Goal: Task Accomplishment & Management: Manage account settings

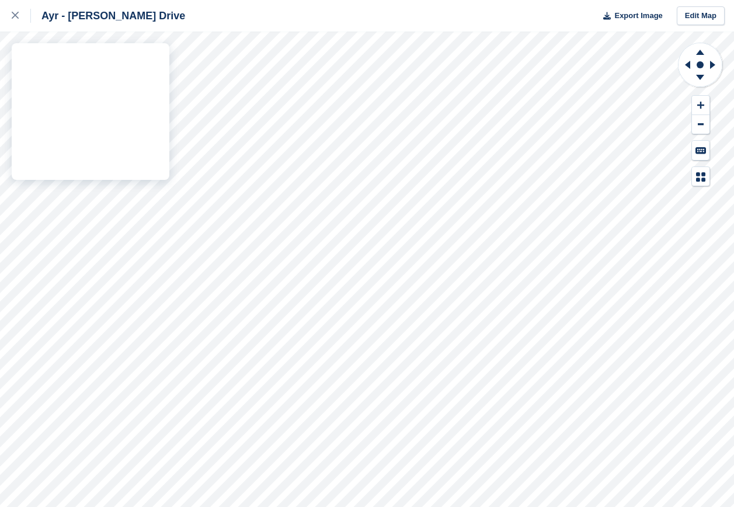
click at [119, 85] on div "Ayr - Whitfield Drive Export Image Edit Map" at bounding box center [367, 253] width 734 height 507
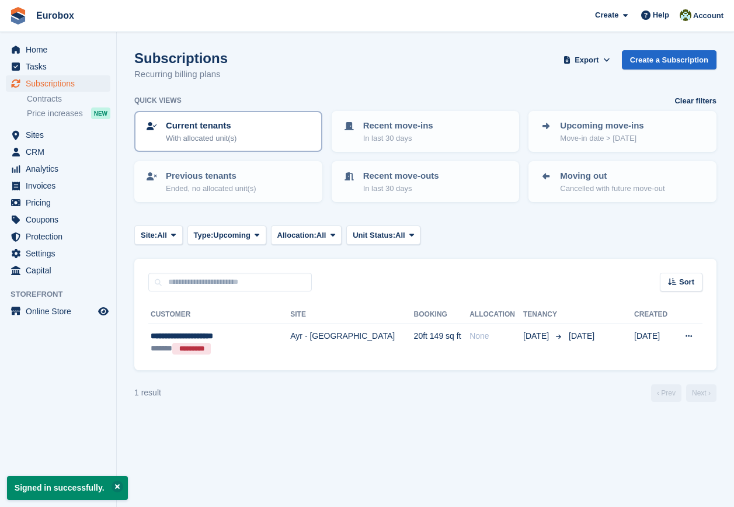
click at [210, 134] on p "With allocated unit(s)" at bounding box center [201, 139] width 71 height 12
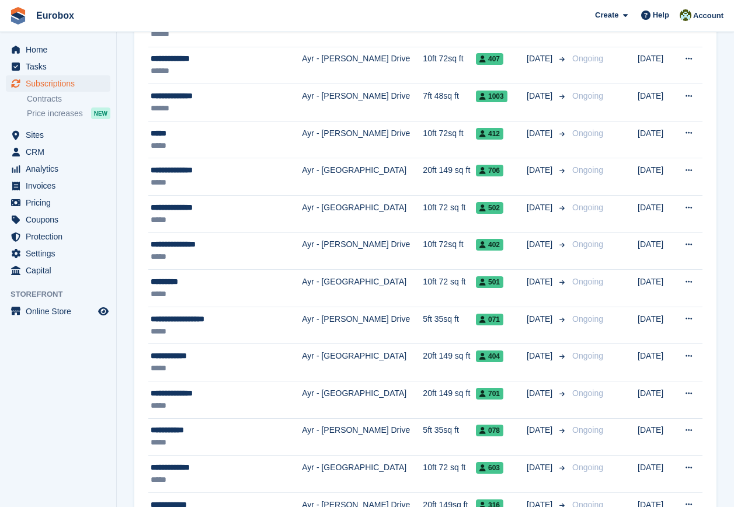
scroll to position [876, 0]
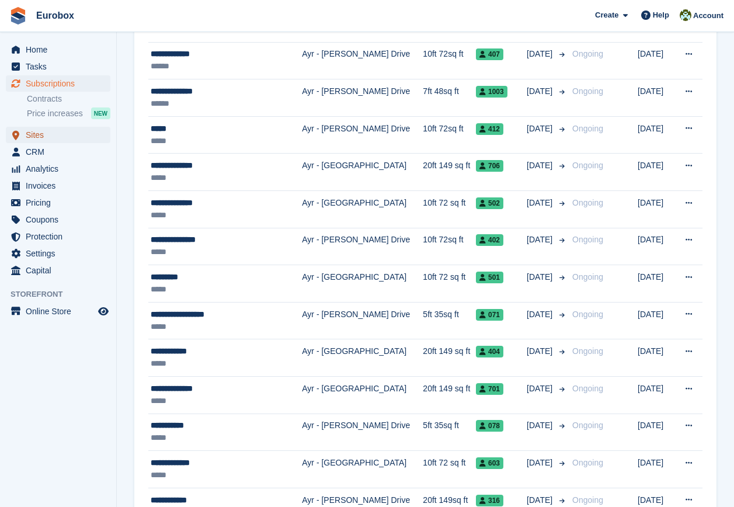
click at [41, 137] on span "Sites" at bounding box center [61, 135] width 70 height 16
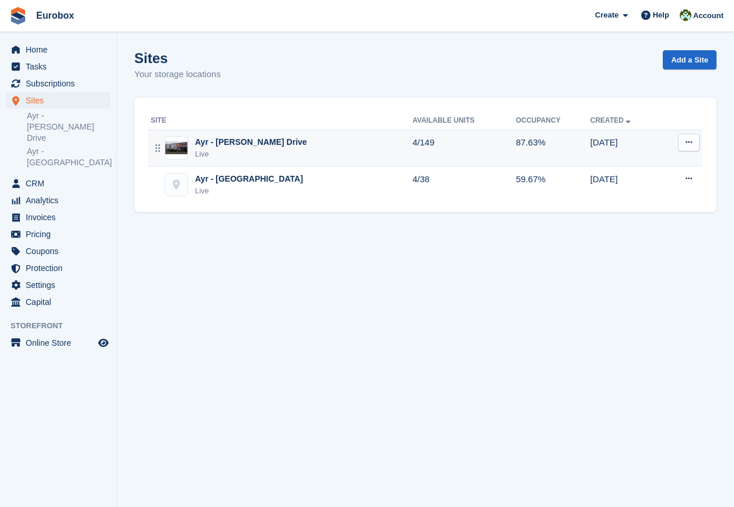
click at [223, 147] on div "Ayr - [PERSON_NAME] Drive" at bounding box center [251, 142] width 112 height 12
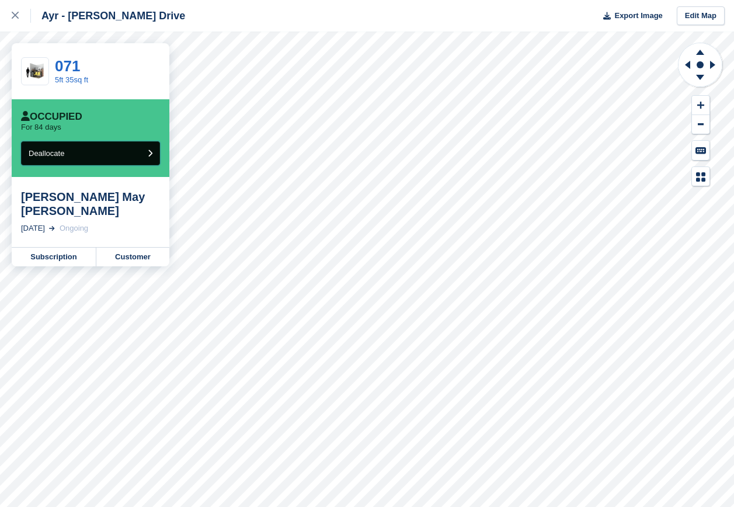
click at [149, 151] on icon "submit" at bounding box center [150, 153] width 5 height 8
click at [147, 151] on button "Deallocate" at bounding box center [90, 153] width 139 height 24
